Goal: Task Accomplishment & Management: Manage account settings

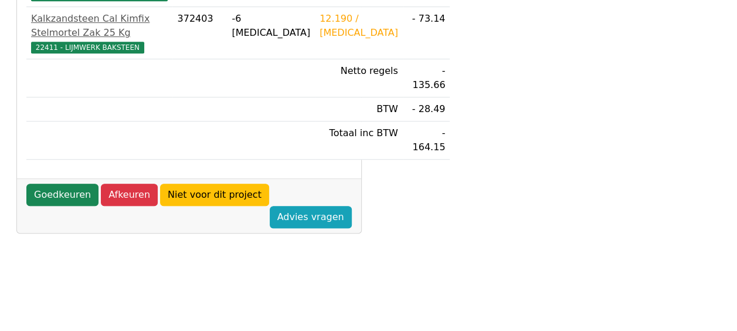
scroll to position [352, 0]
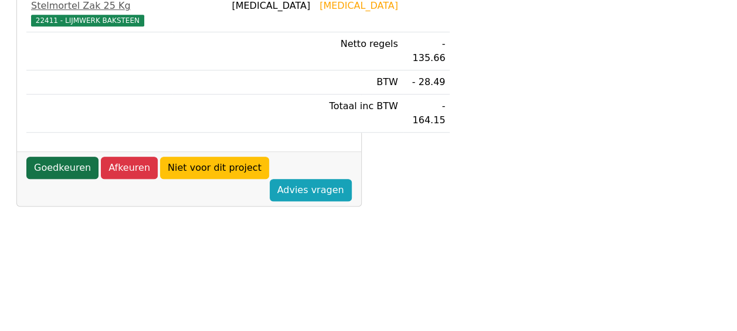
click at [78, 179] on link "Goedkeuren" at bounding box center [62, 168] width 72 height 22
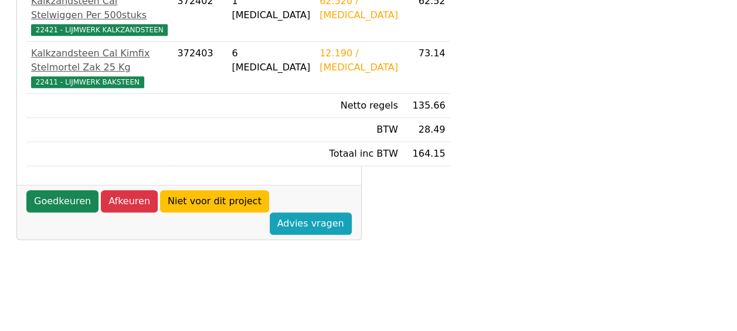
scroll to position [293, 0]
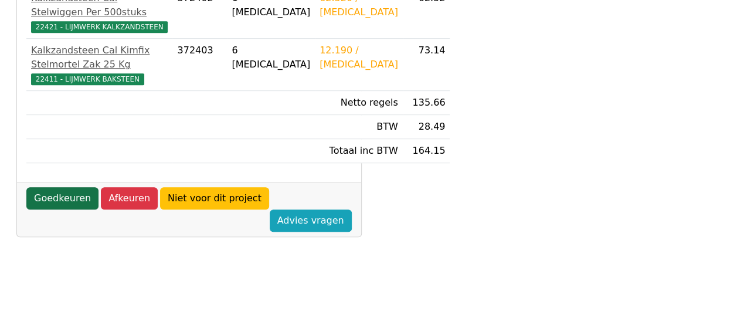
click at [46, 209] on link "Goedkeuren" at bounding box center [62, 198] width 72 height 22
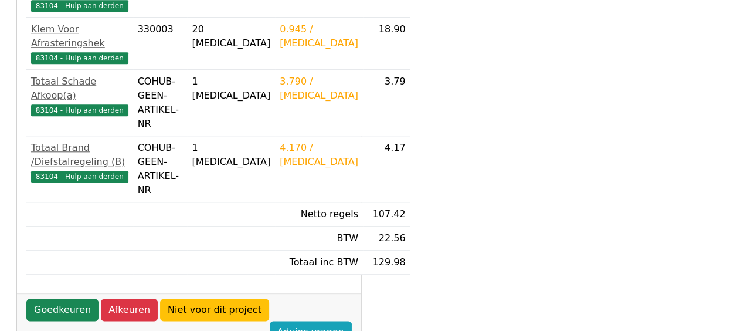
scroll to position [528, 0]
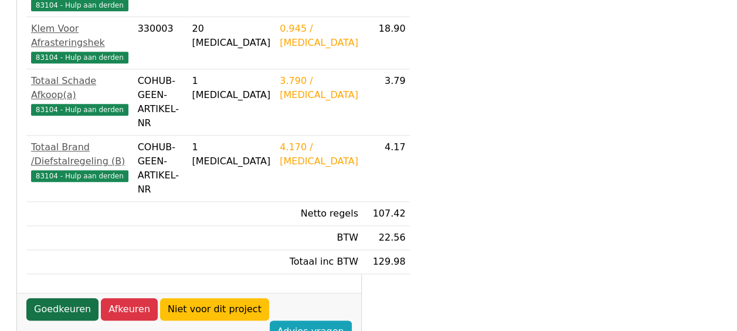
click at [76, 298] on link "Goedkeuren" at bounding box center [62, 309] width 72 height 22
